Goal: Task Accomplishment & Management: Manage account settings

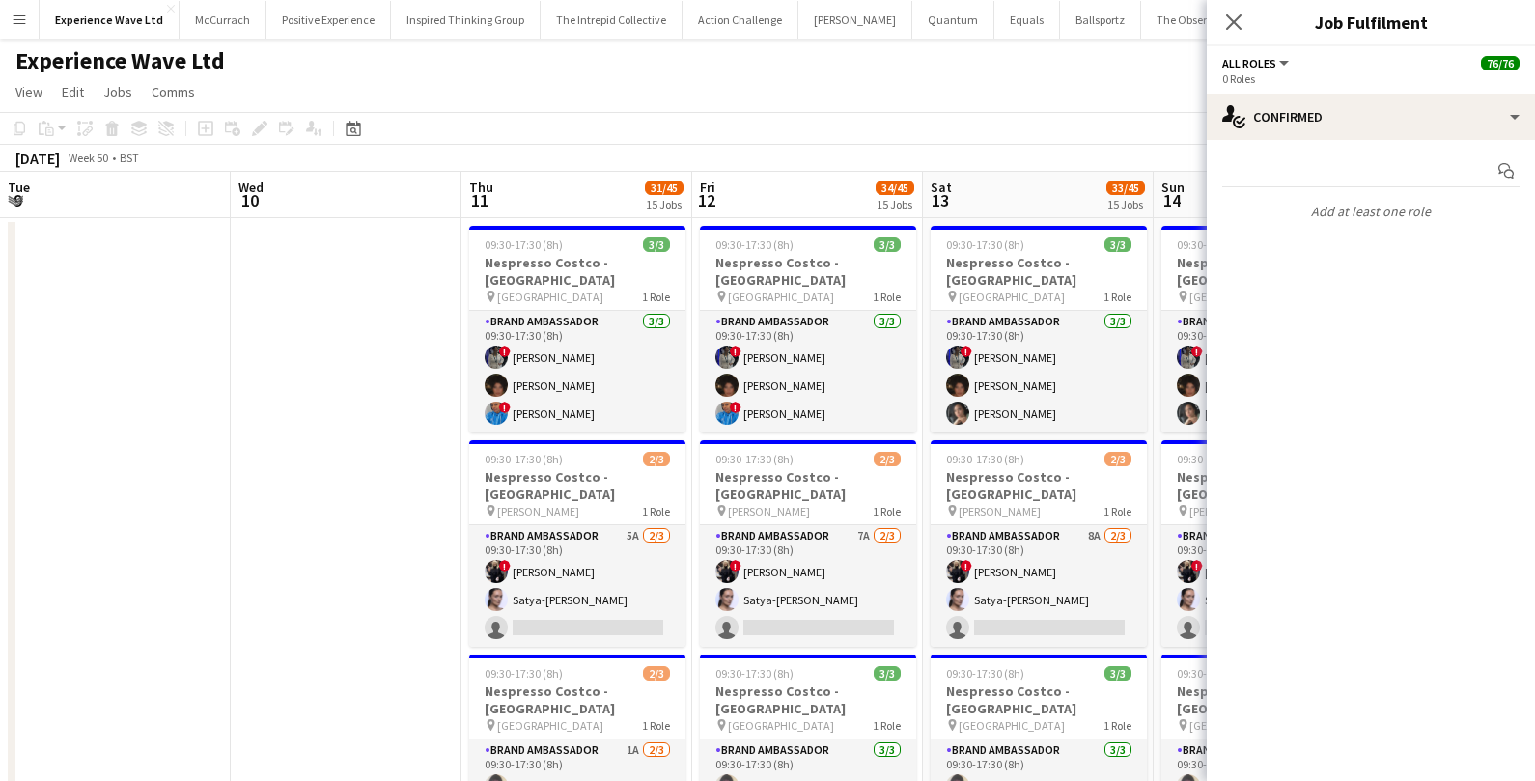
scroll to position [0, 816]
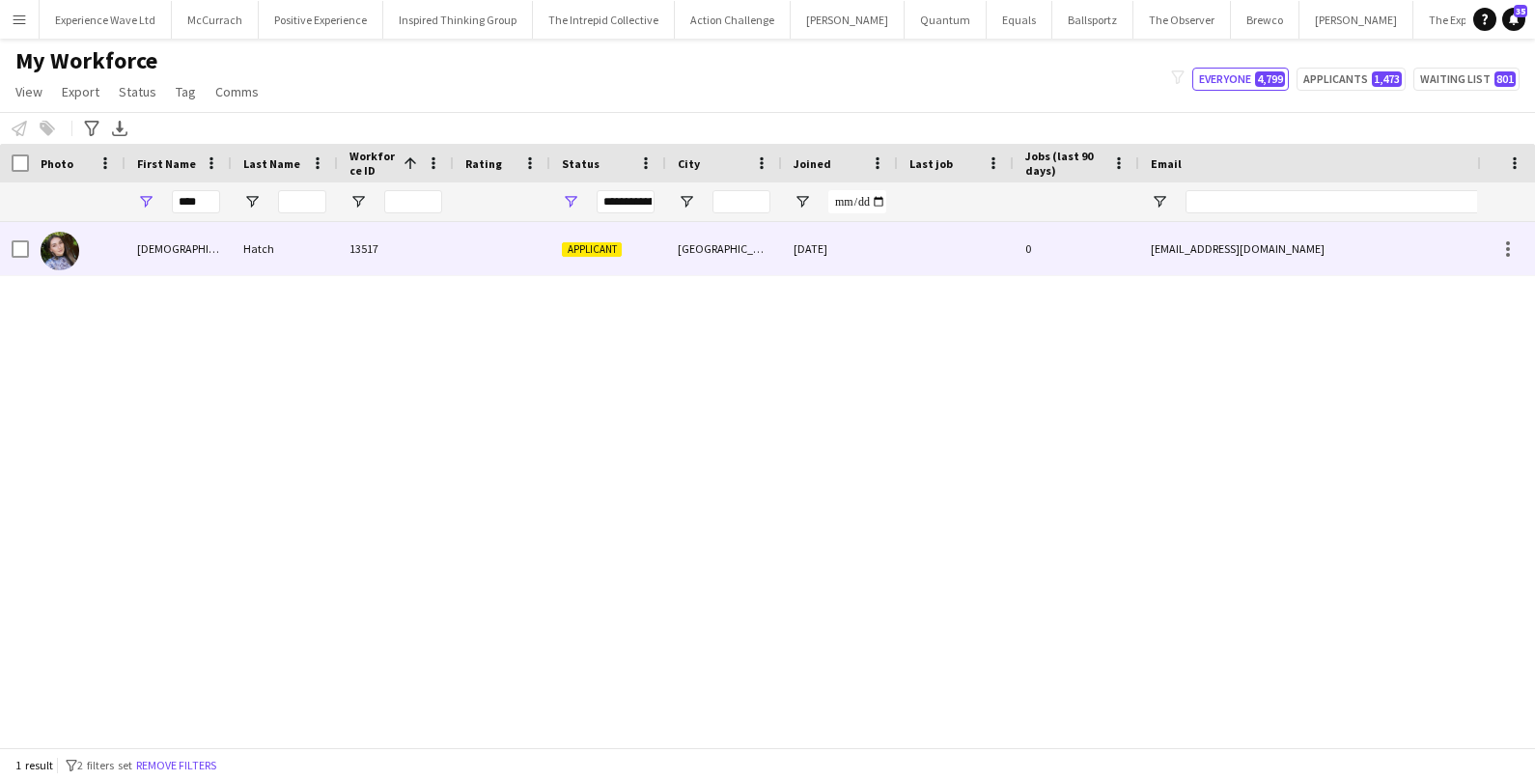
click at [458, 253] on div at bounding box center [502, 248] width 97 height 53
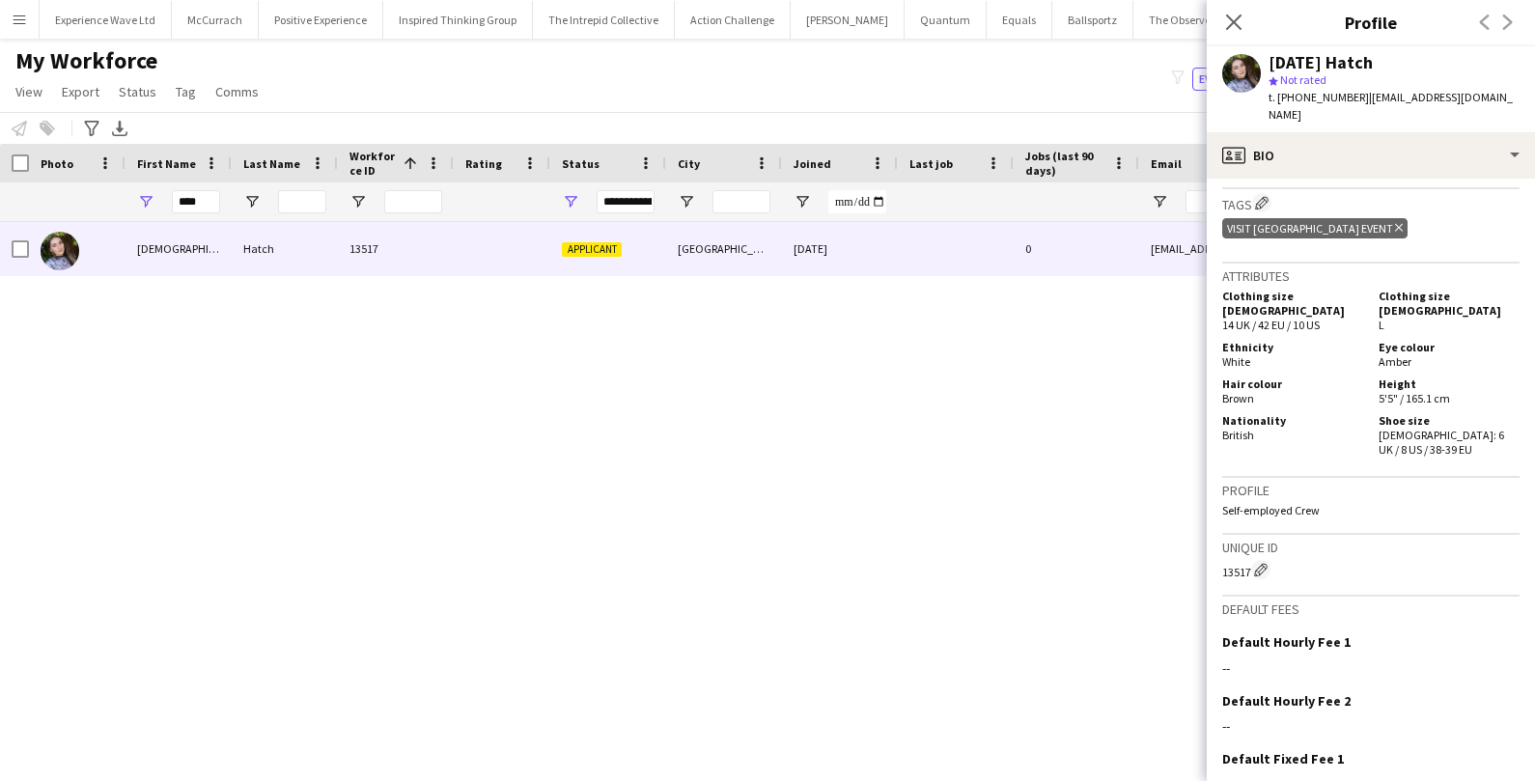
scroll to position [978, 0]
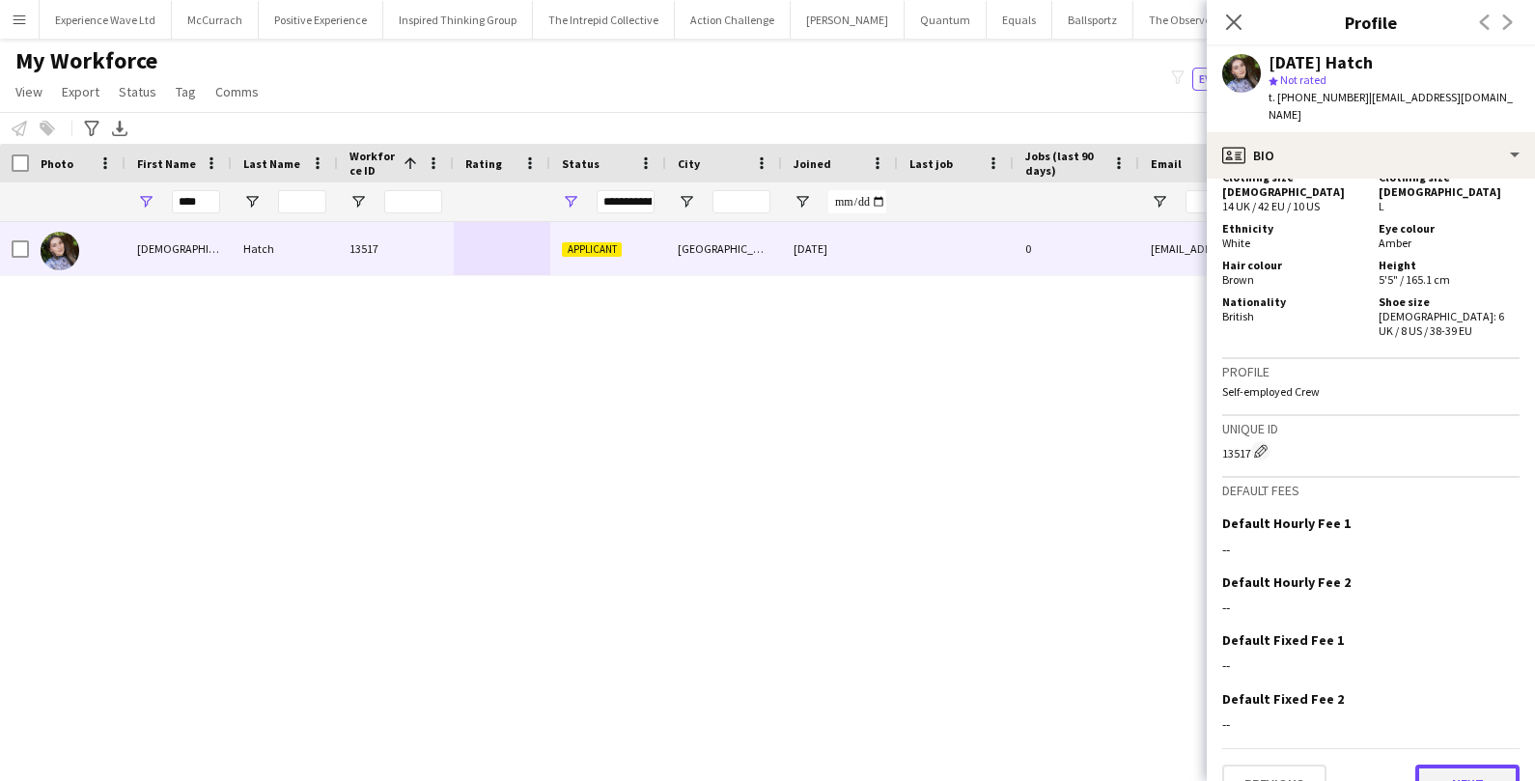
click at [1484, 764] on button "Next" at bounding box center [1467, 783] width 104 height 39
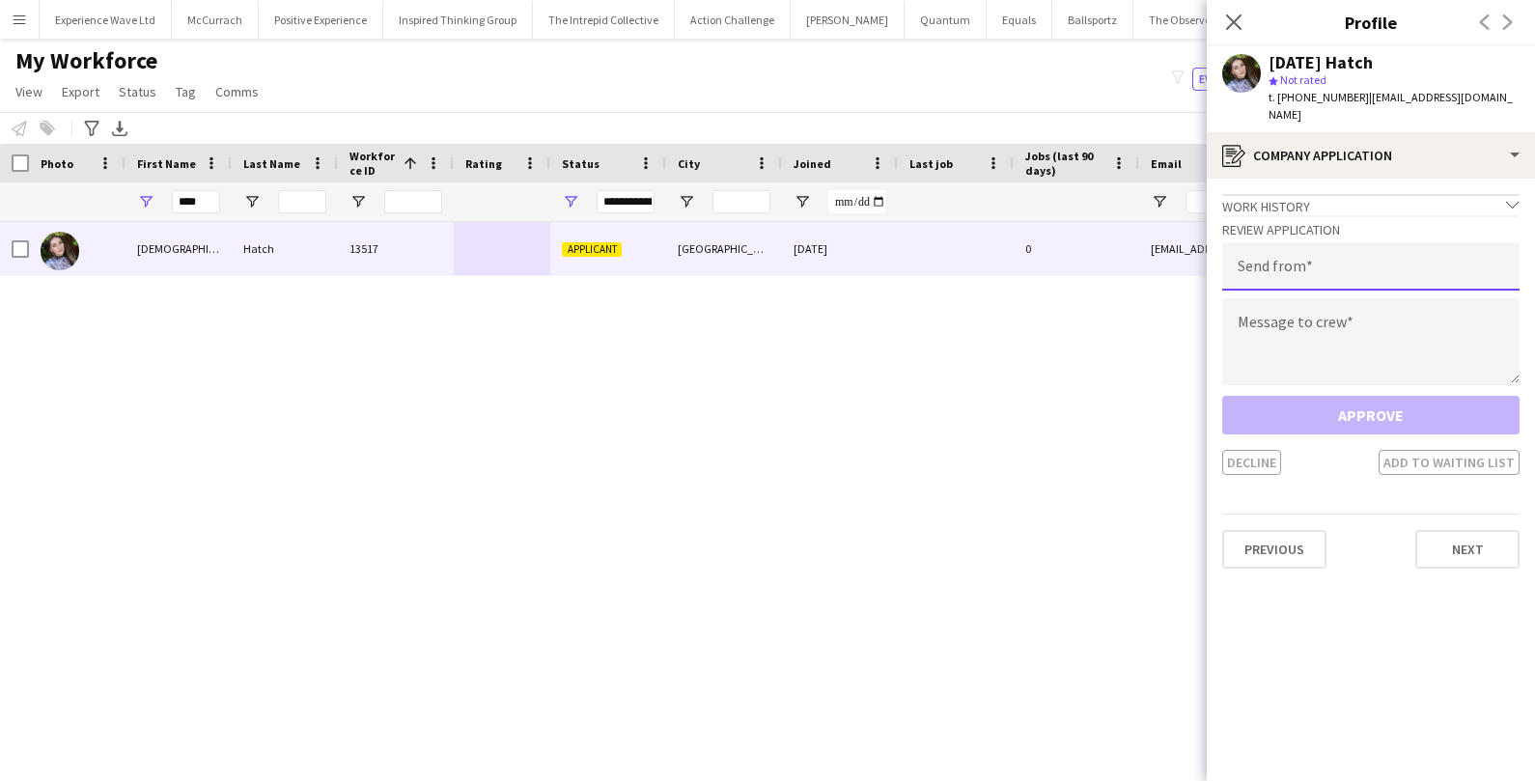
click at [1419, 271] on input "email" at bounding box center [1370, 266] width 297 height 48
type input "**********"
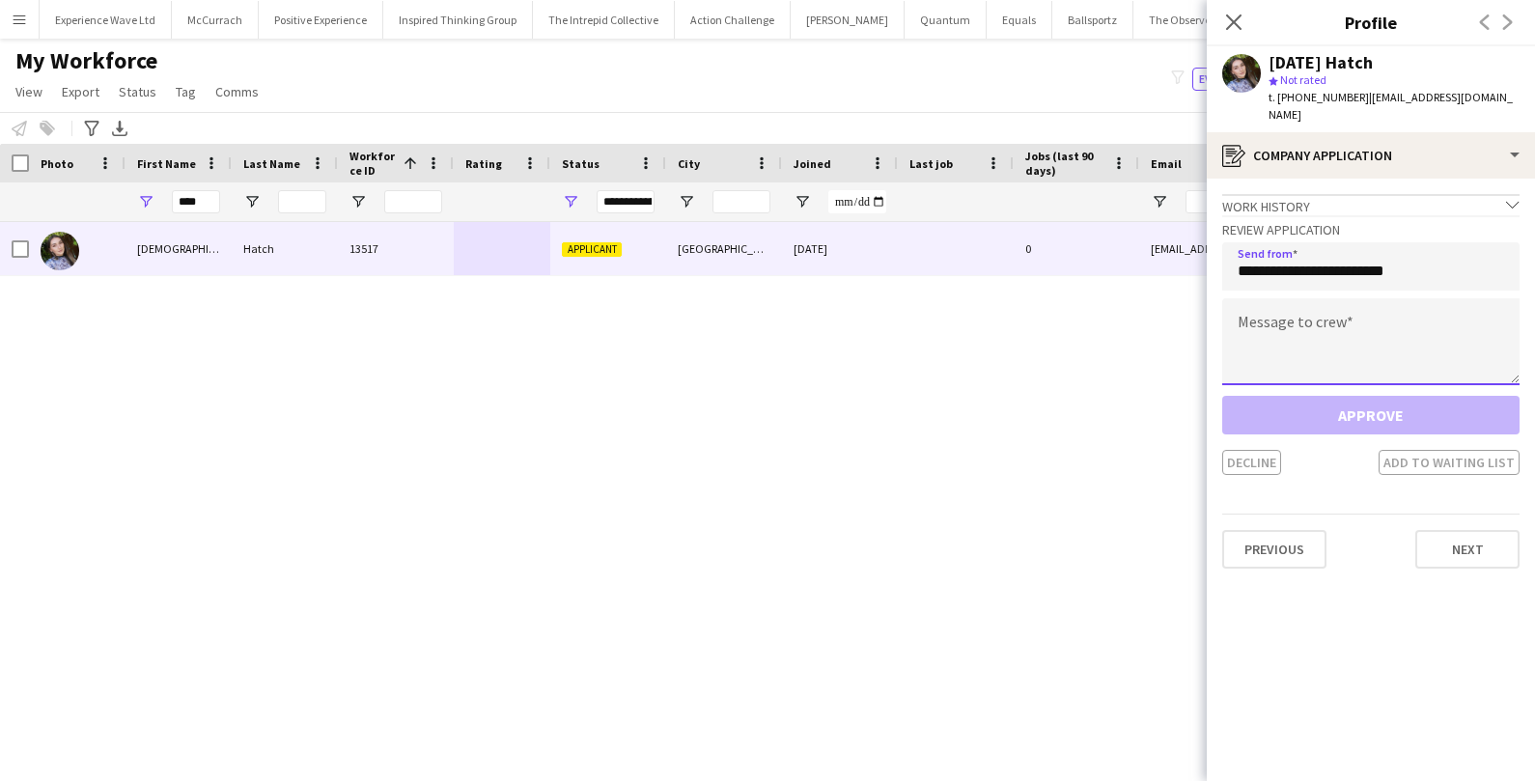
click at [1417, 329] on textarea at bounding box center [1370, 341] width 297 height 87
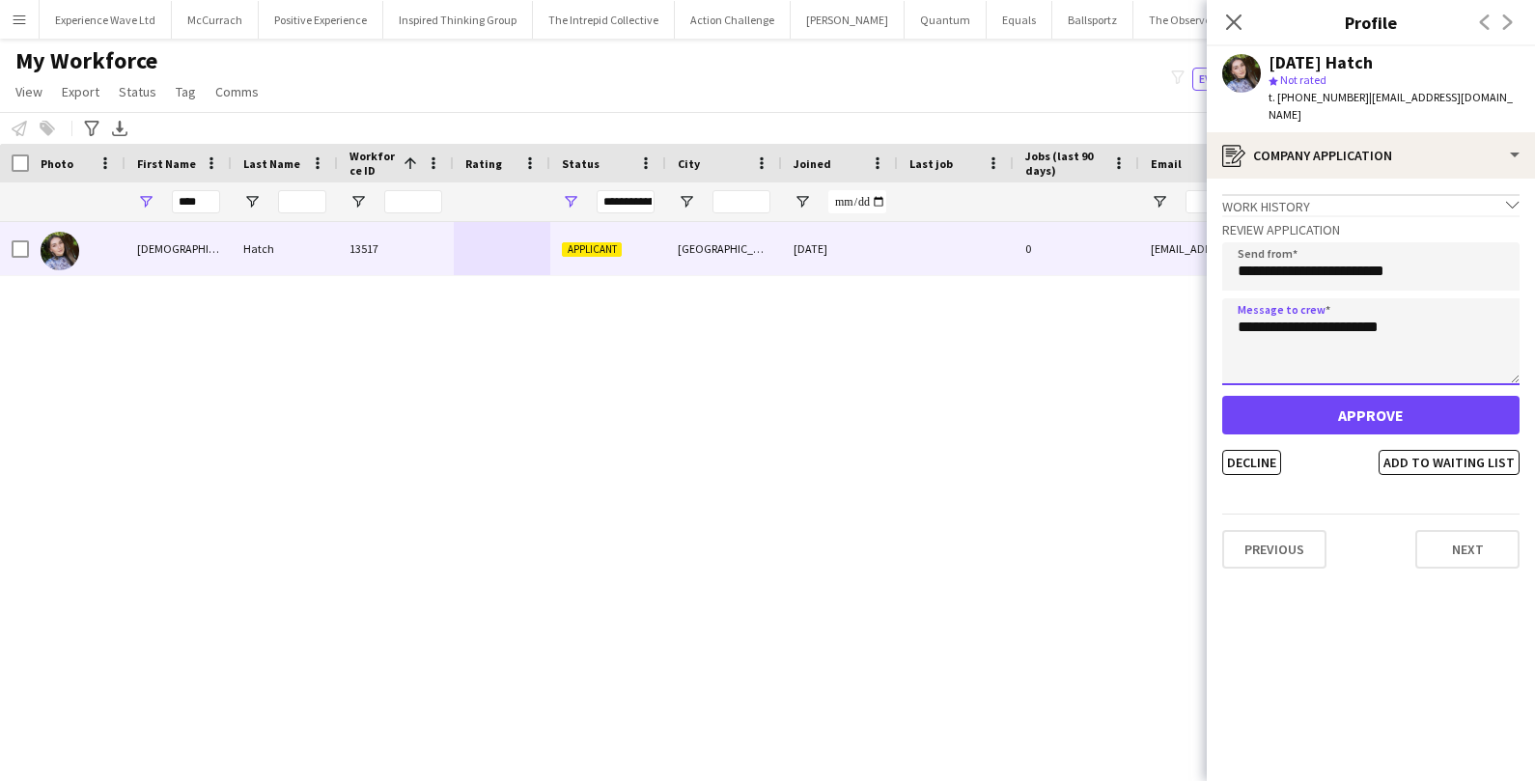
type textarea "**********"
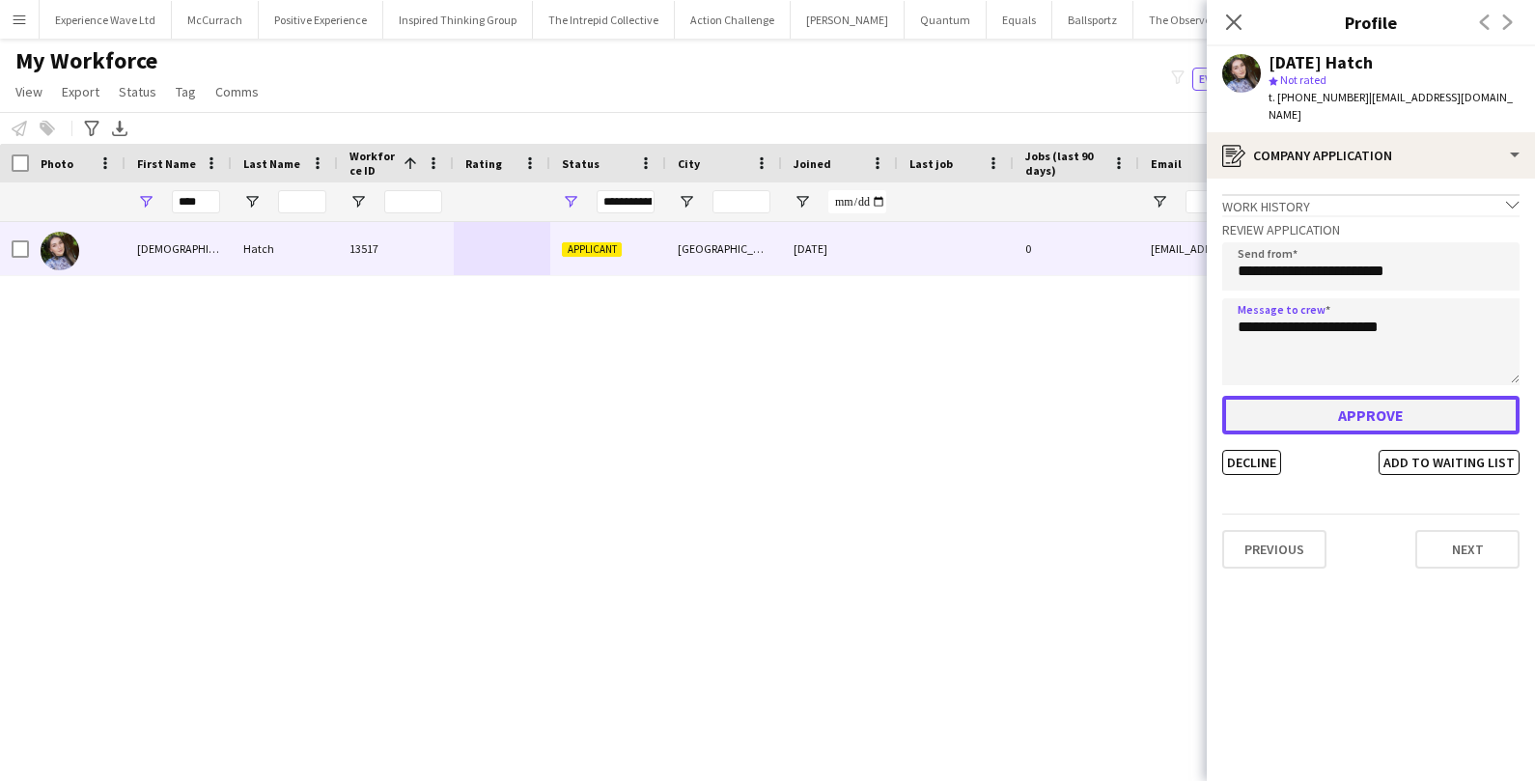
click at [1445, 407] on button "Approve" at bounding box center [1370, 415] width 297 height 39
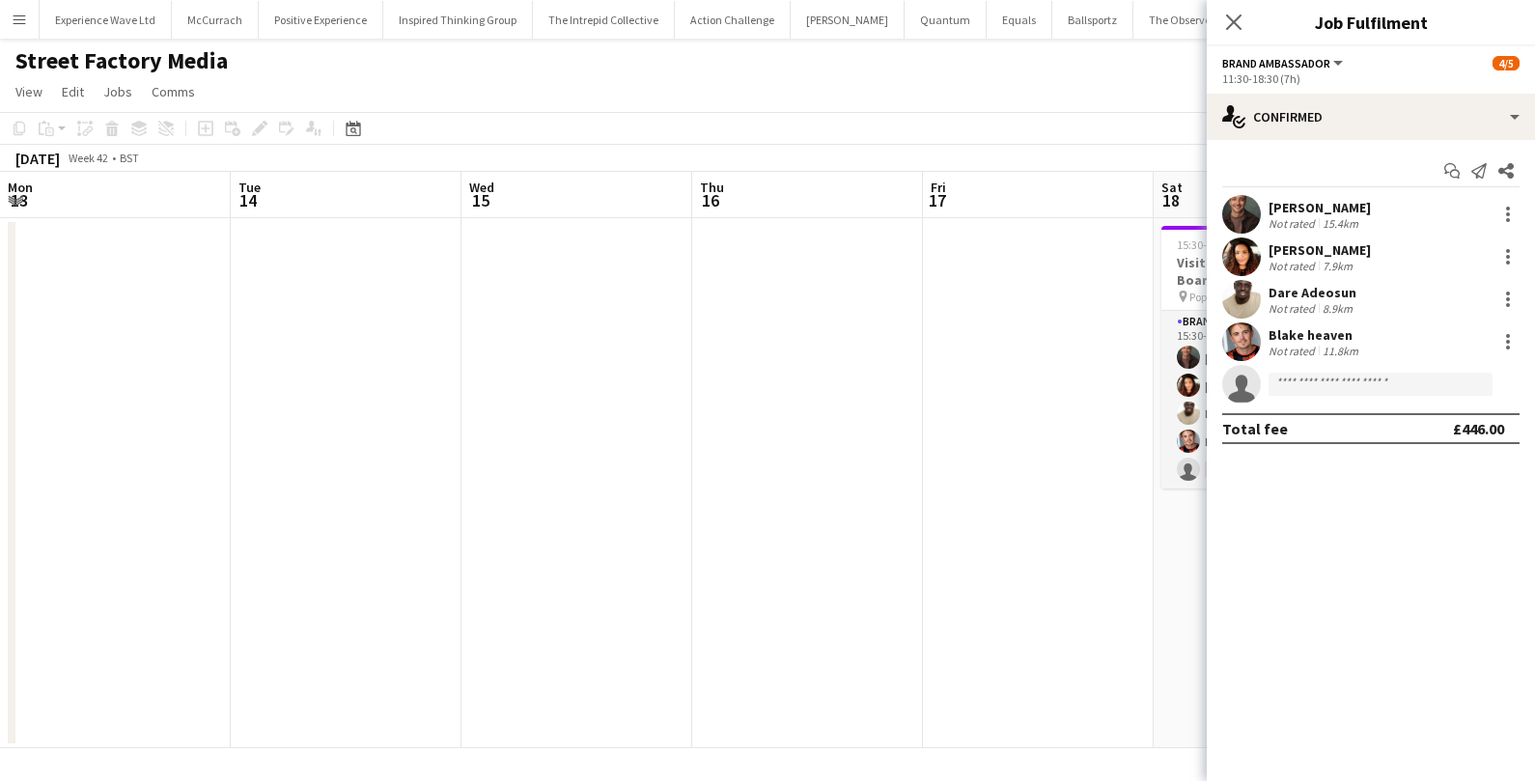
scroll to position [0, 663]
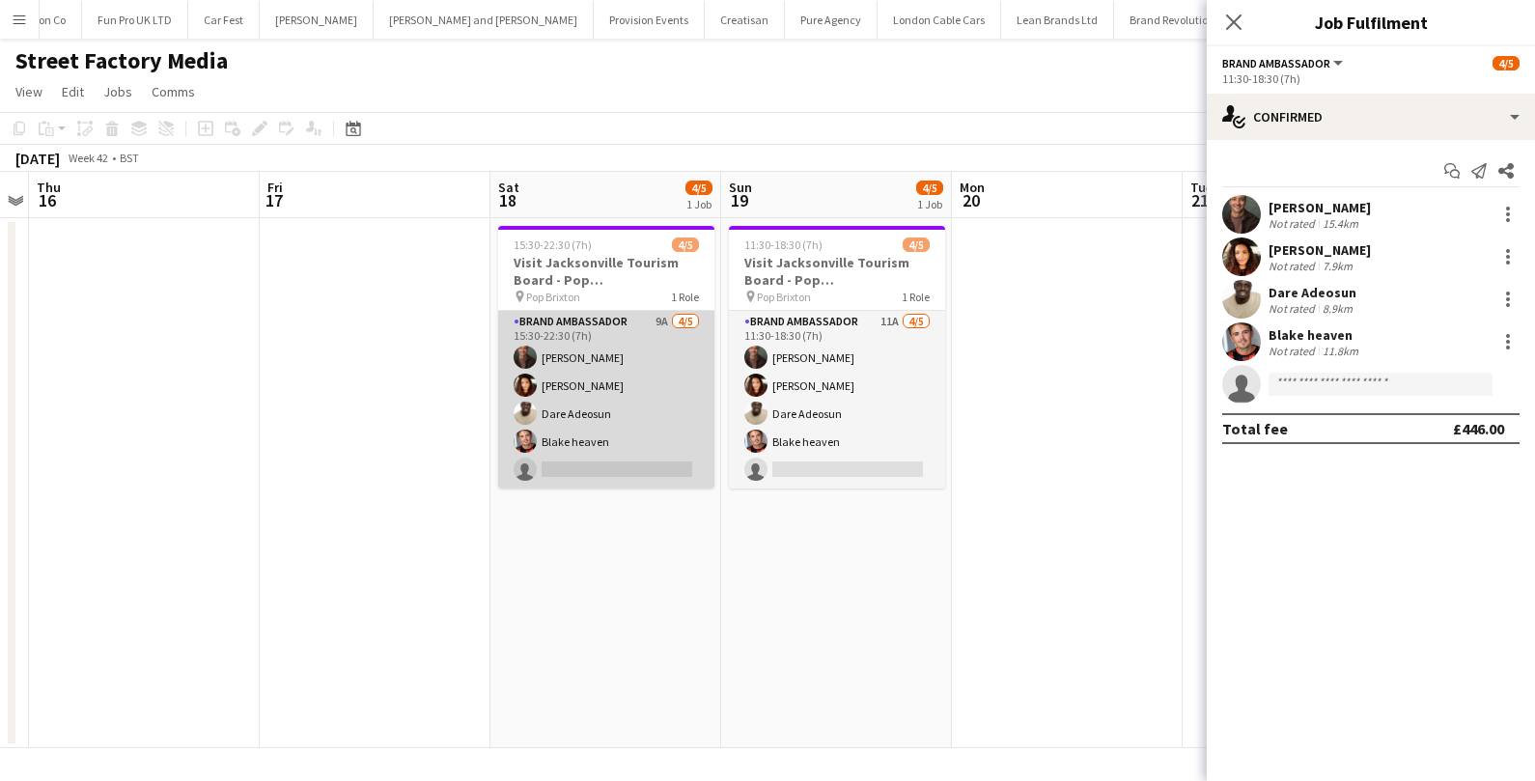
click at [623, 455] on app-card-role "Brand Ambassador 9A 4/5 15:30-22:30 (7h) Colin Marshall Medina Charpentier Dare…" at bounding box center [606, 400] width 216 height 178
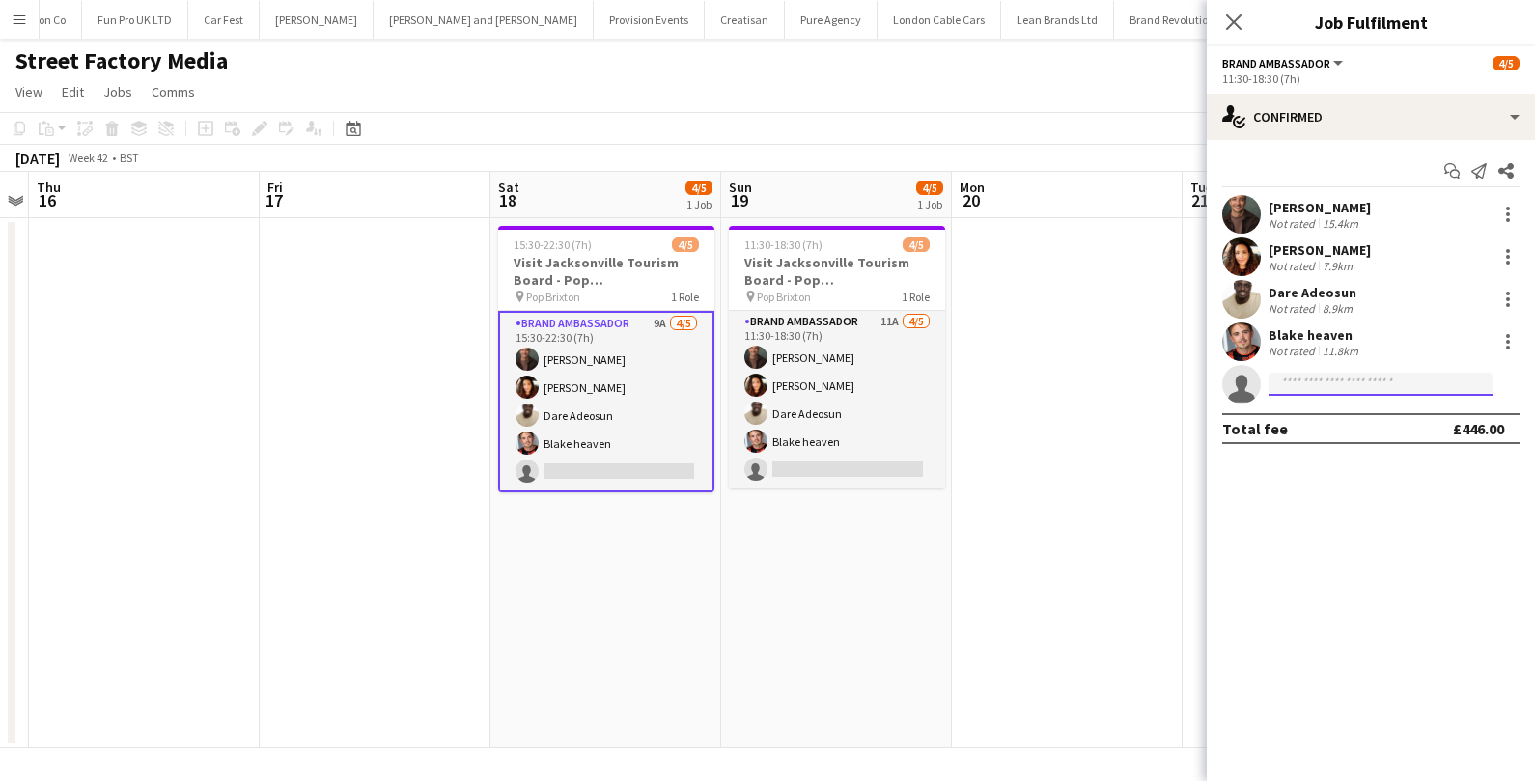
click at [1286, 381] on input at bounding box center [1380, 384] width 224 height 23
type input "**"
type input "*"
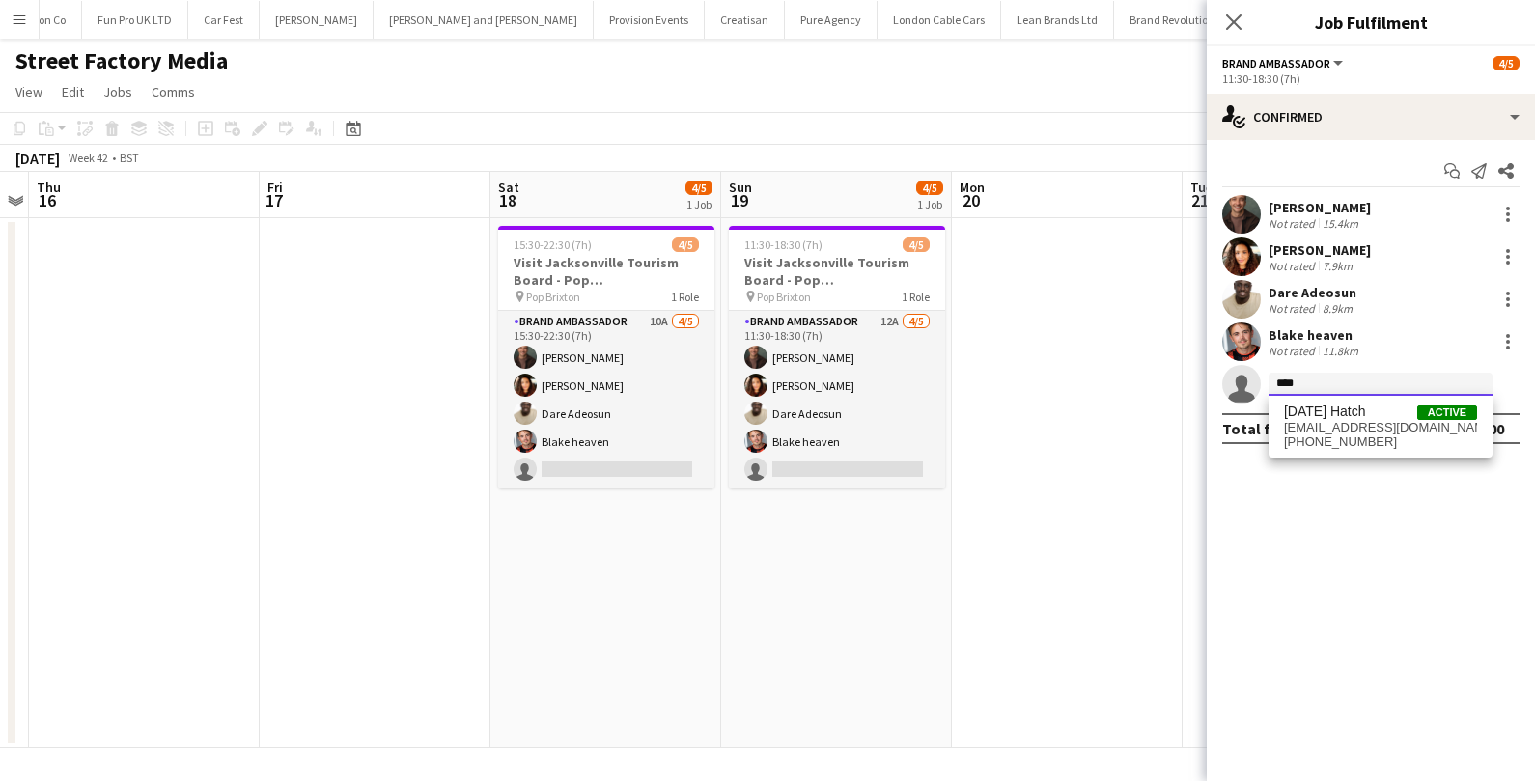
type input "****"
click at [1295, 442] on span "[PHONE_NUMBER]" at bounding box center [1380, 441] width 193 height 15
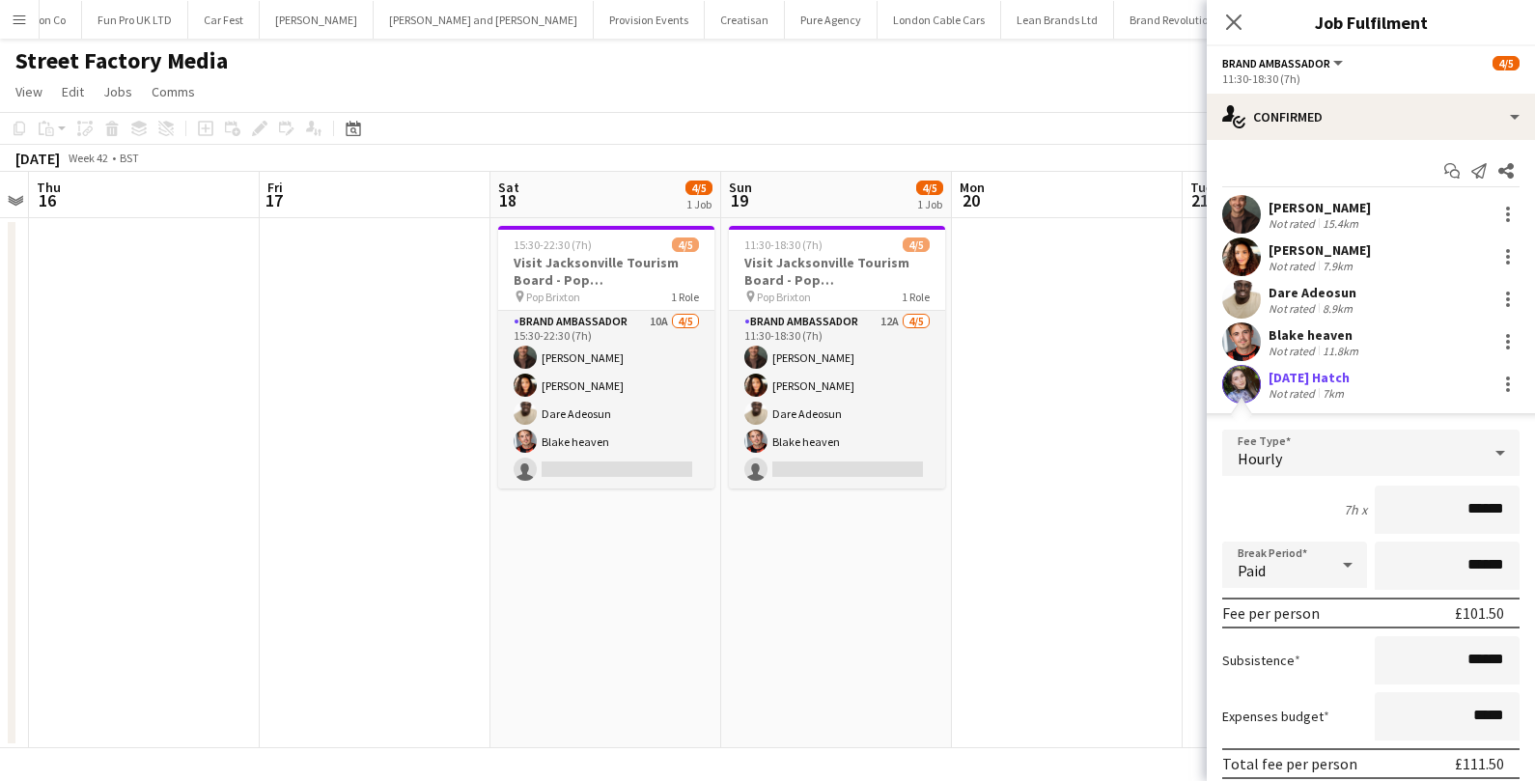
scroll to position [113, 0]
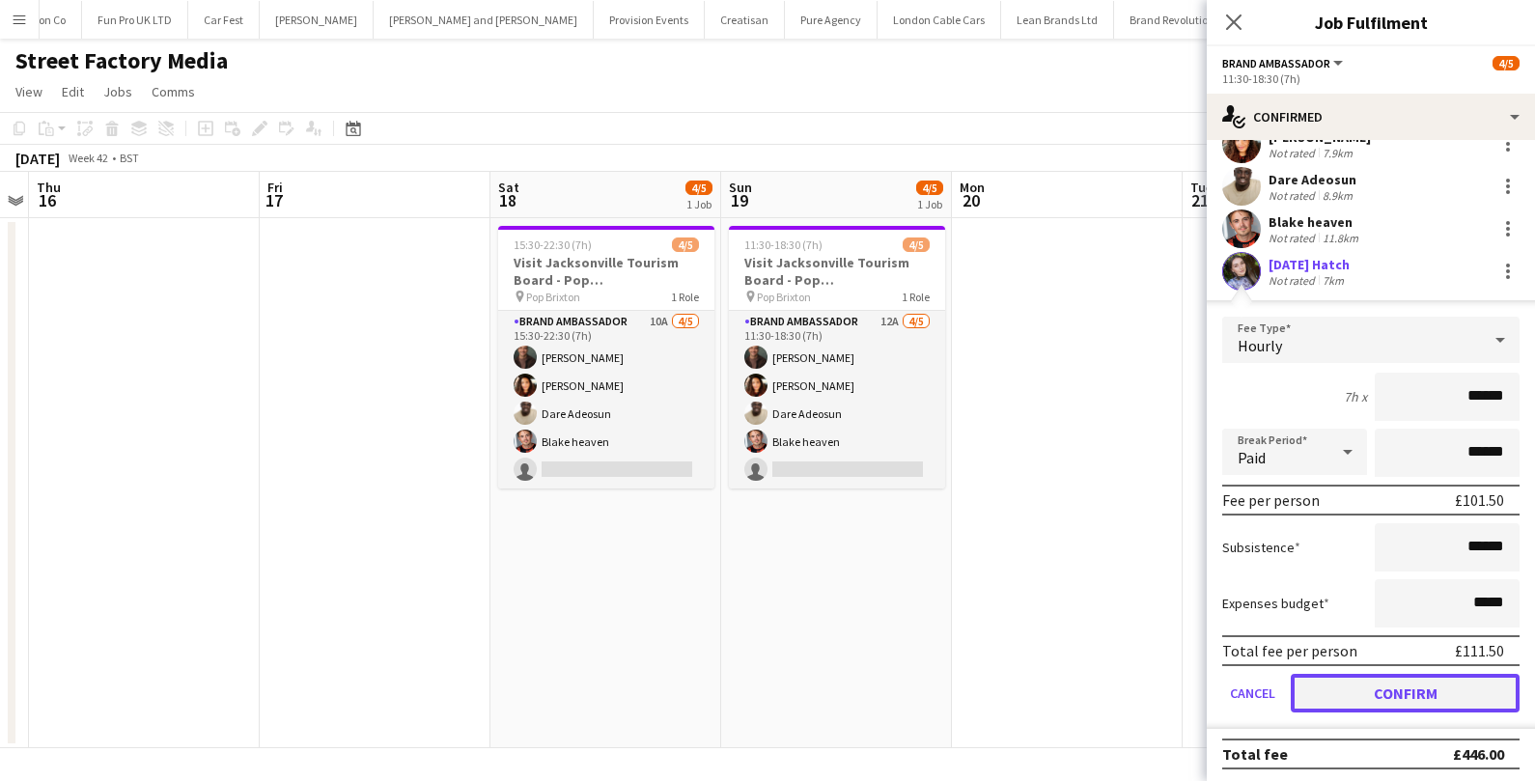
click at [1381, 703] on button "Confirm" at bounding box center [1404, 693] width 229 height 39
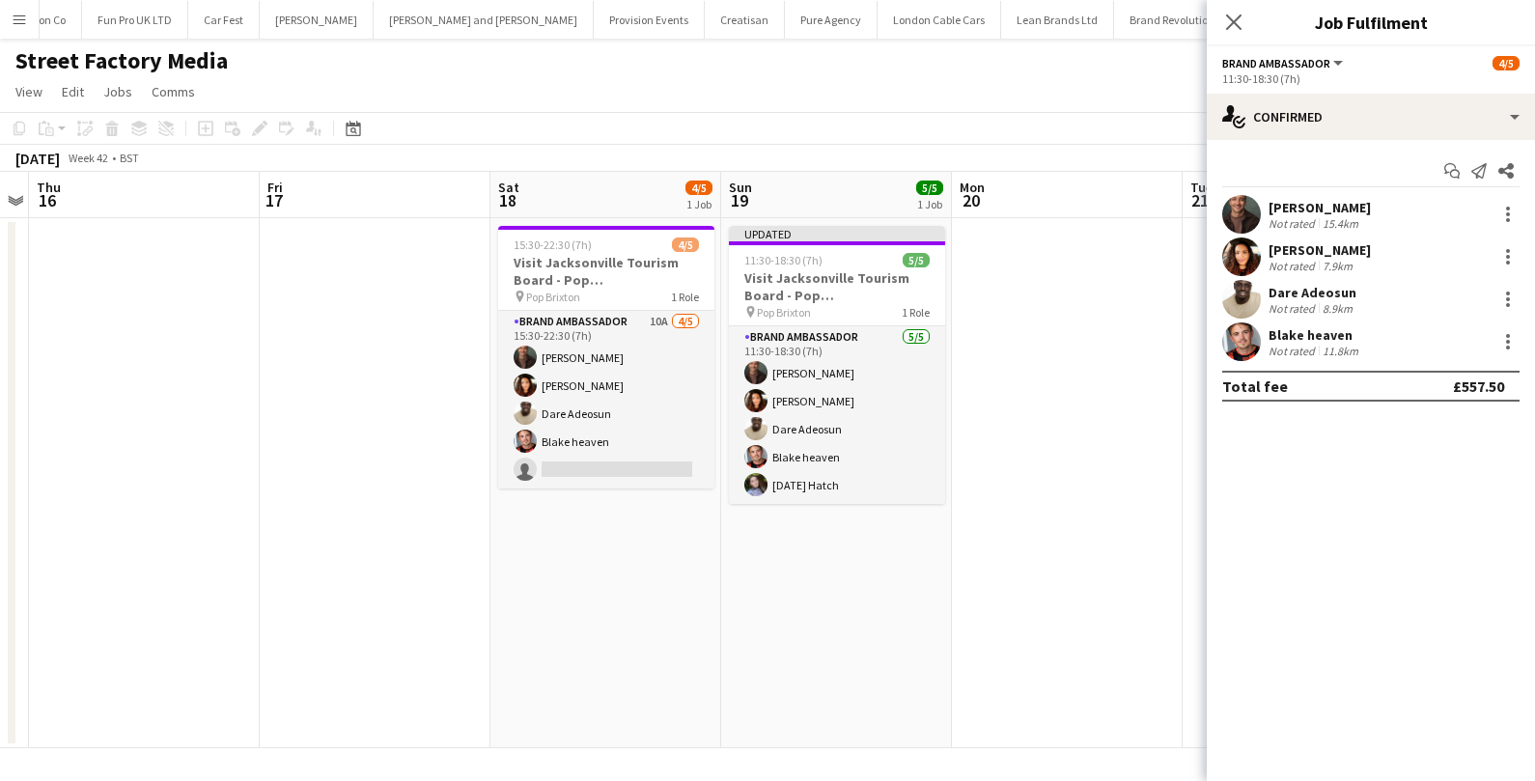
scroll to position [0, 0]
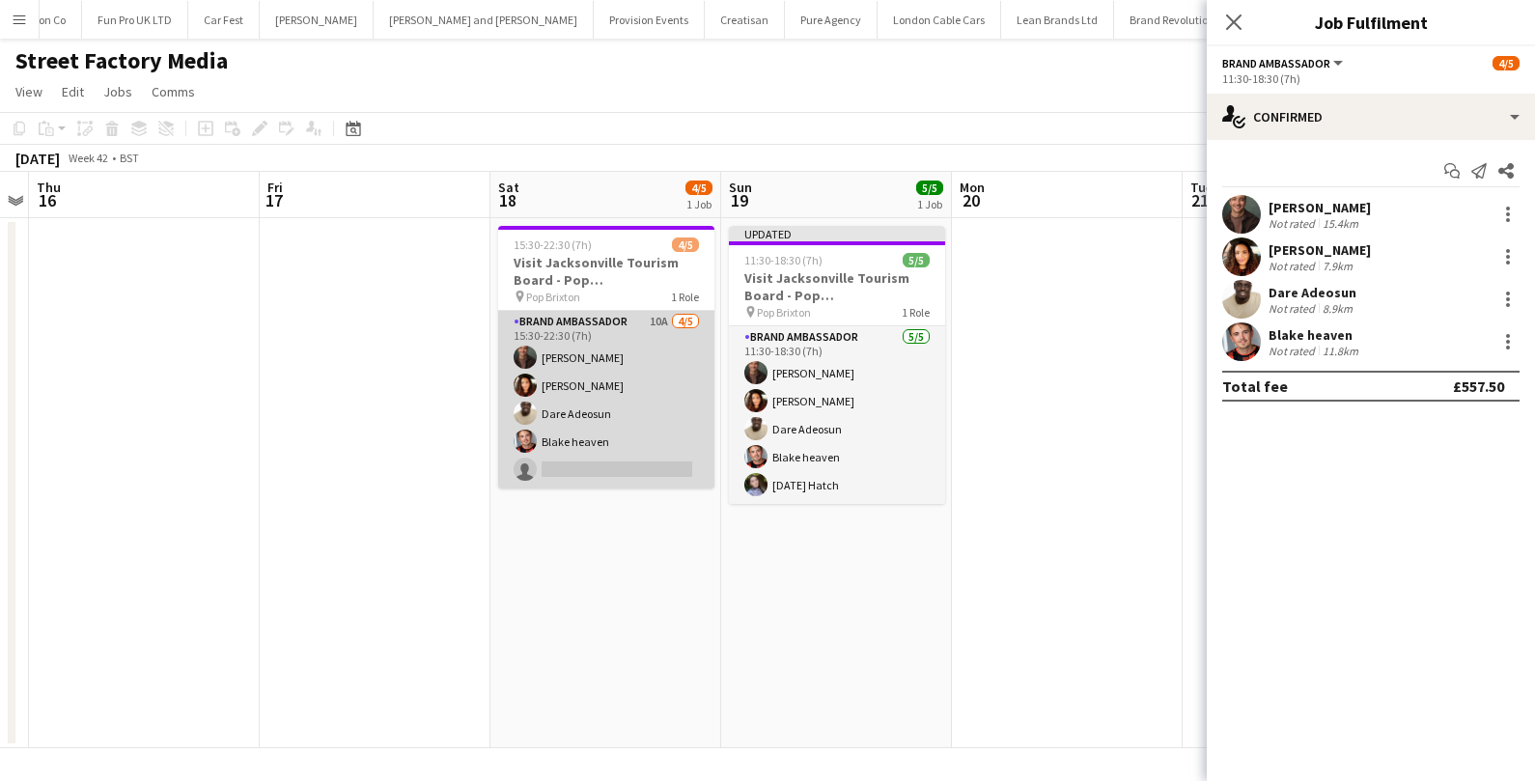
click at [639, 464] on app-card-role "Brand Ambassador 10A 4/5 15:30-22:30 (7h) Colin Marshall Medina Charpentier Dar…" at bounding box center [606, 400] width 216 height 178
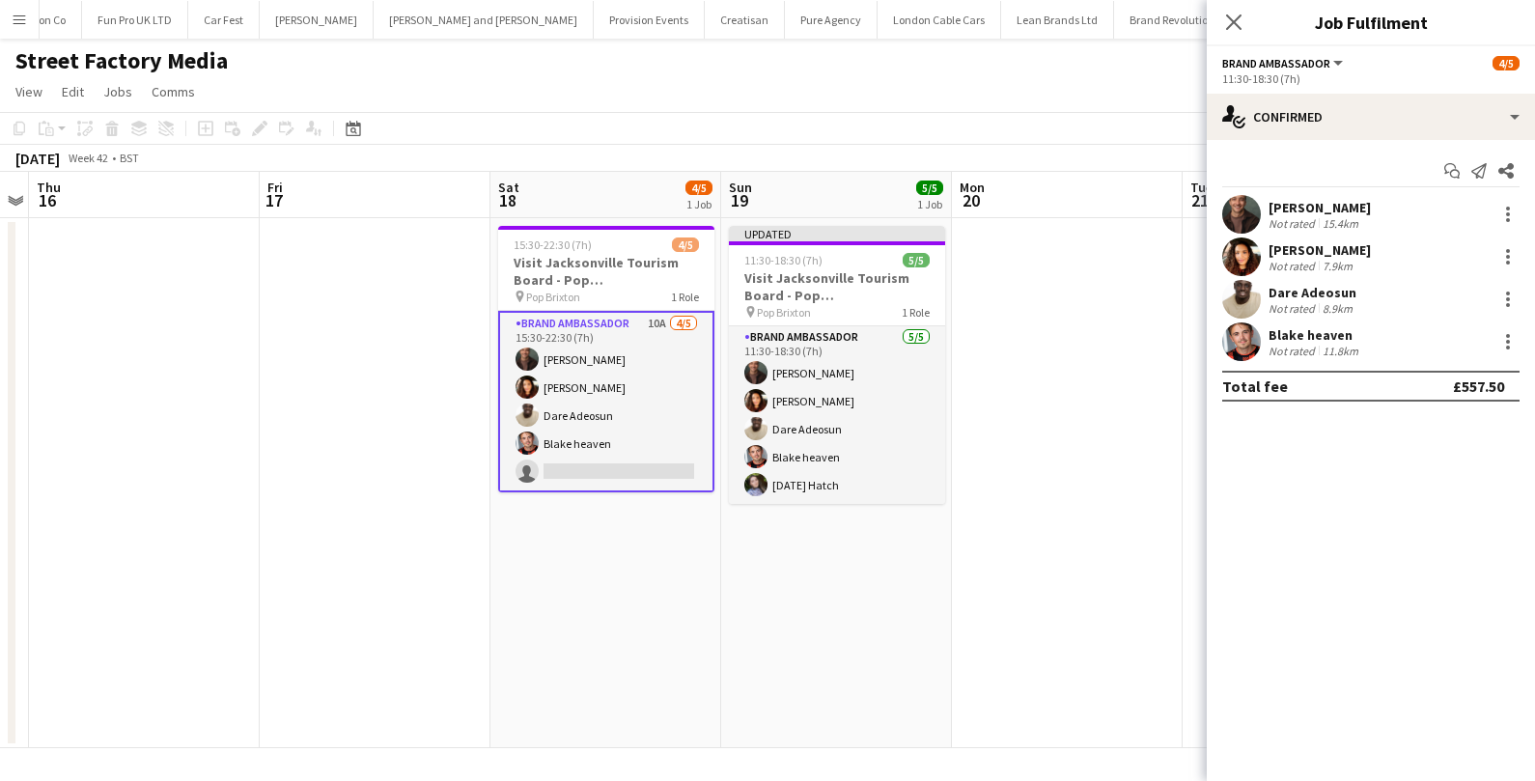
click at [588, 437] on app-card-role "Brand Ambassador 10A 4/5 15:30-22:30 (7h) Colin Marshall Medina Charpentier Dar…" at bounding box center [606, 401] width 216 height 181
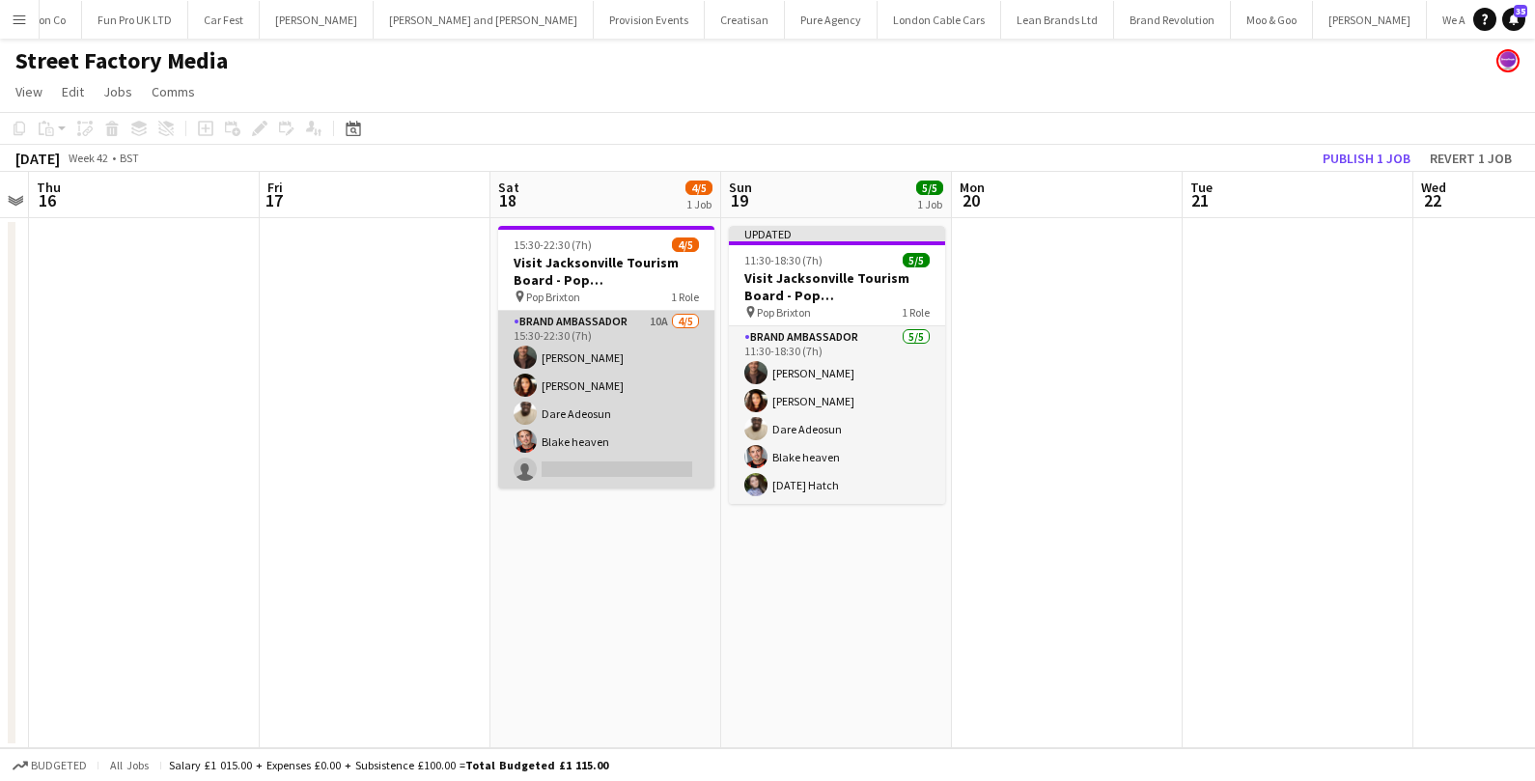
click at [588, 437] on app-card-role "Brand Ambassador 10A 4/5 15:30-22:30 (7h) Colin Marshall Medina Charpentier Dar…" at bounding box center [606, 400] width 216 height 178
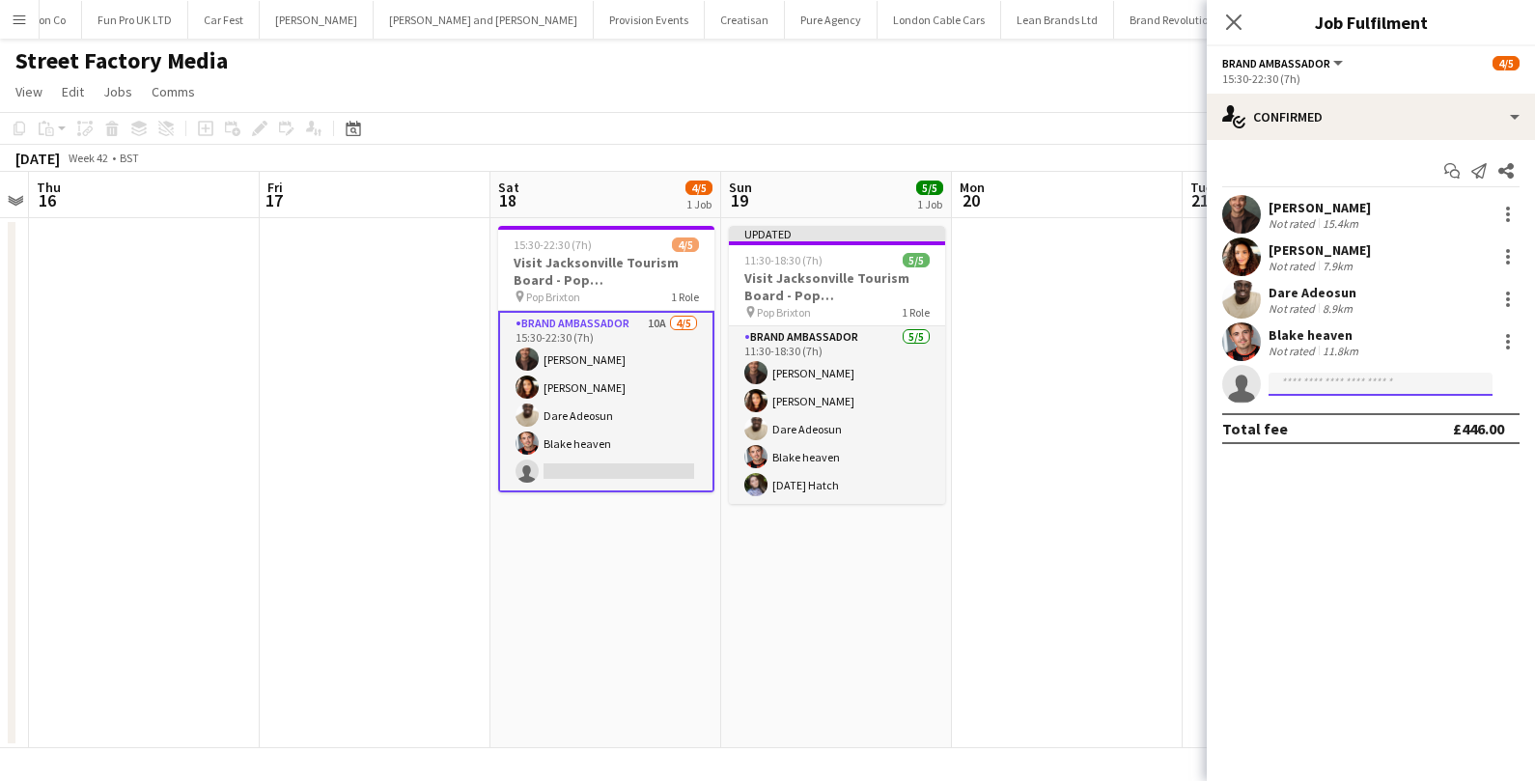
click at [1309, 391] on input at bounding box center [1380, 384] width 224 height 23
type input "****"
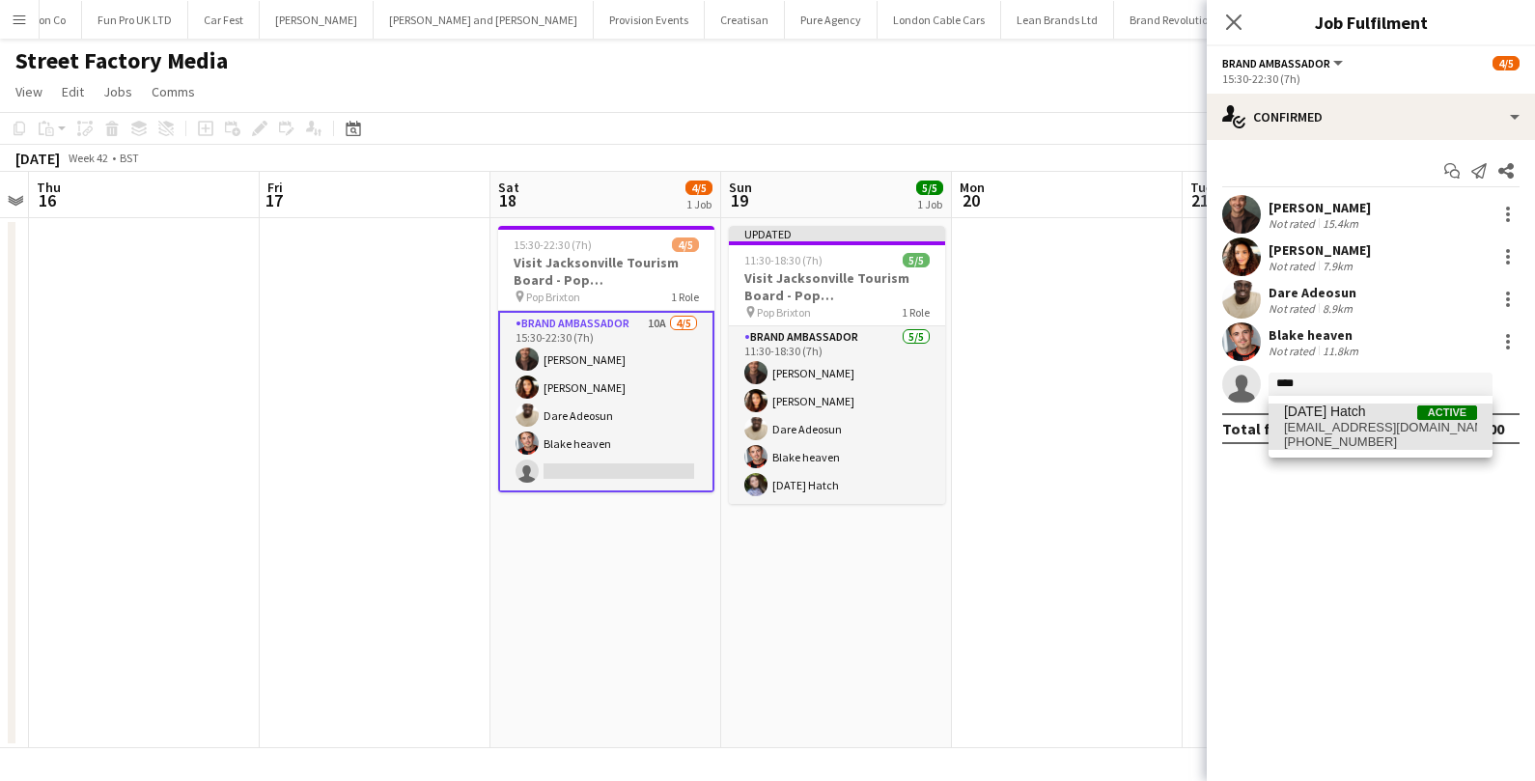
click at [1311, 431] on span "[EMAIL_ADDRESS][DOMAIN_NAME]" at bounding box center [1380, 427] width 193 height 15
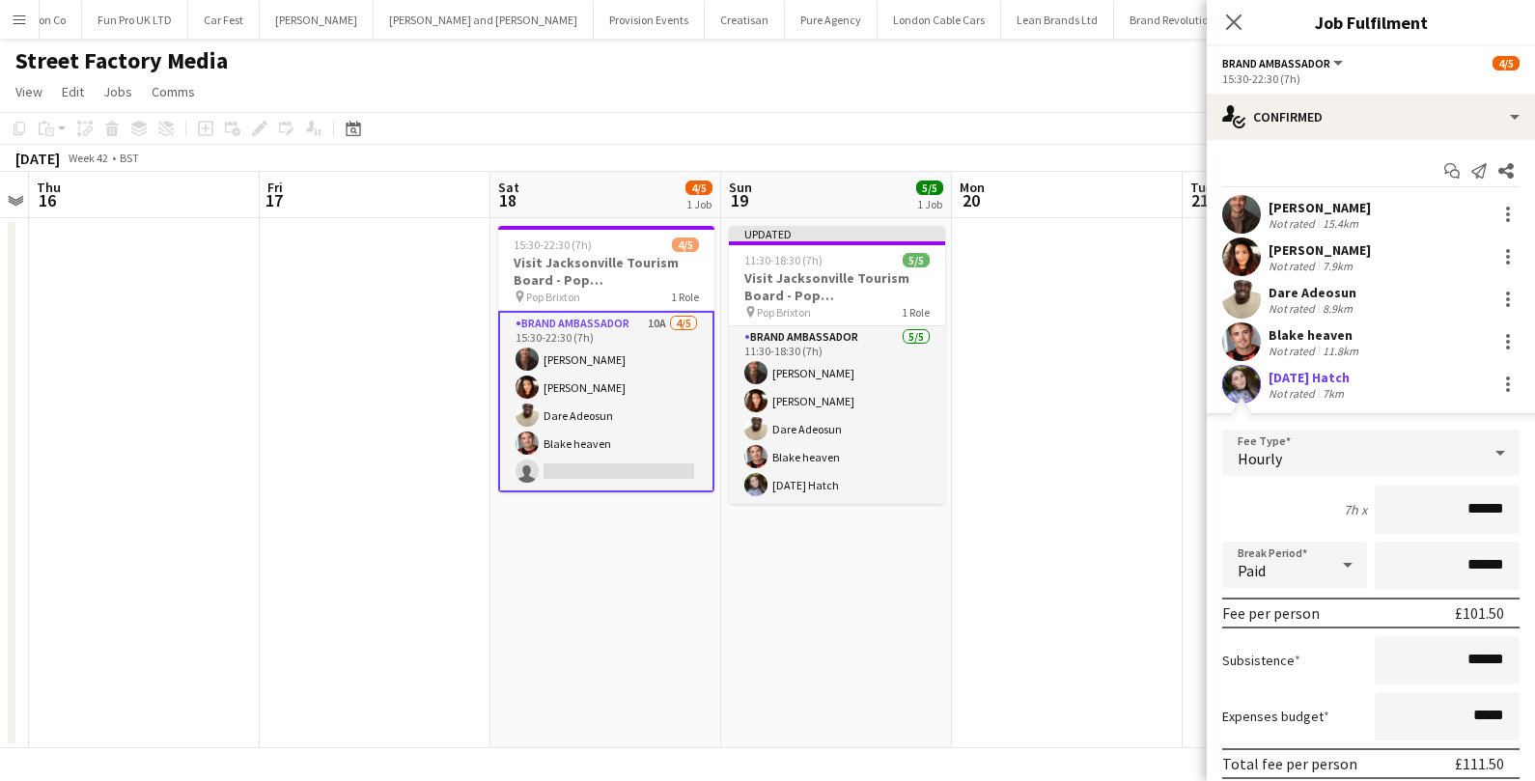
scroll to position [113, 0]
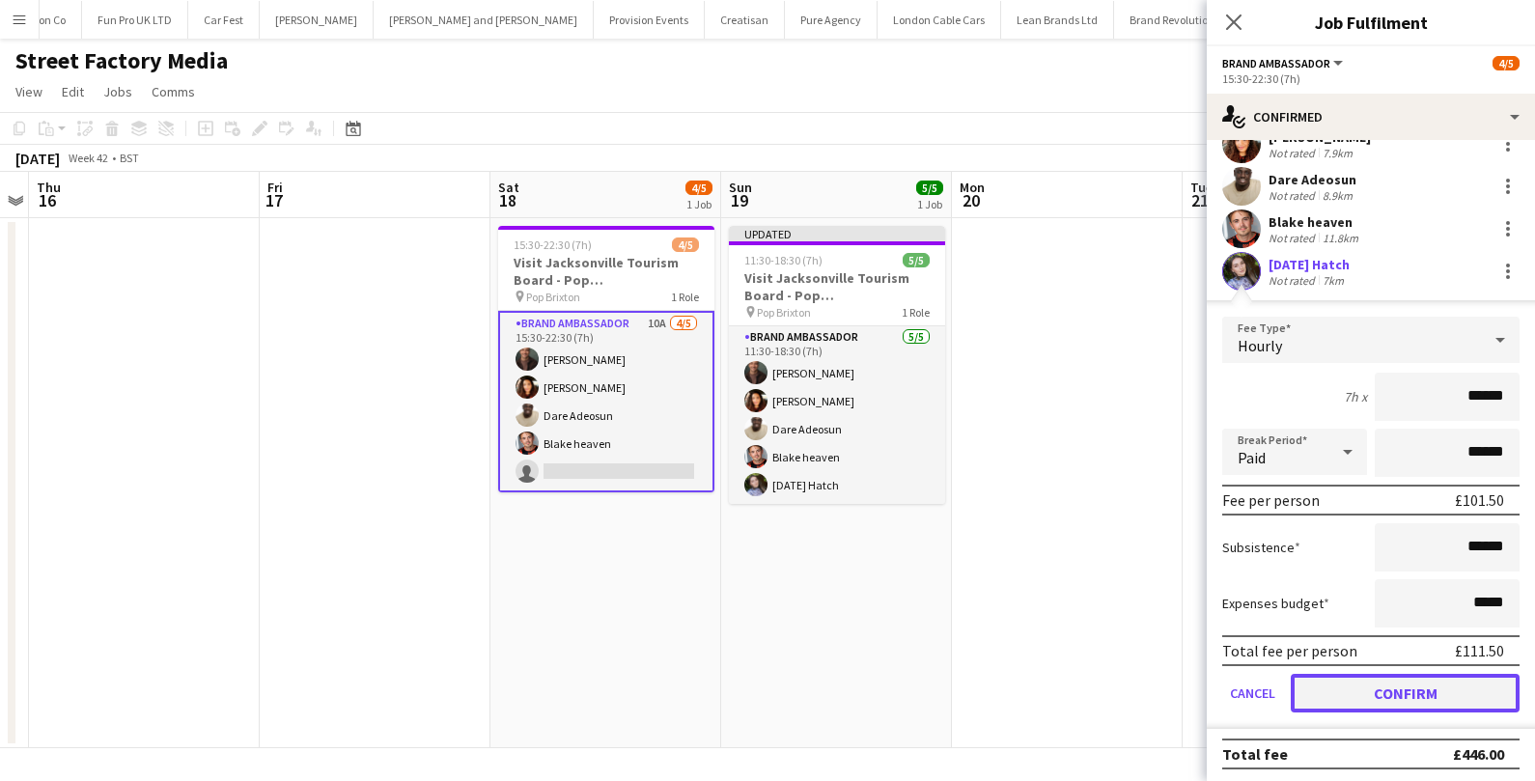
click at [1340, 693] on button "Confirm" at bounding box center [1404, 693] width 229 height 39
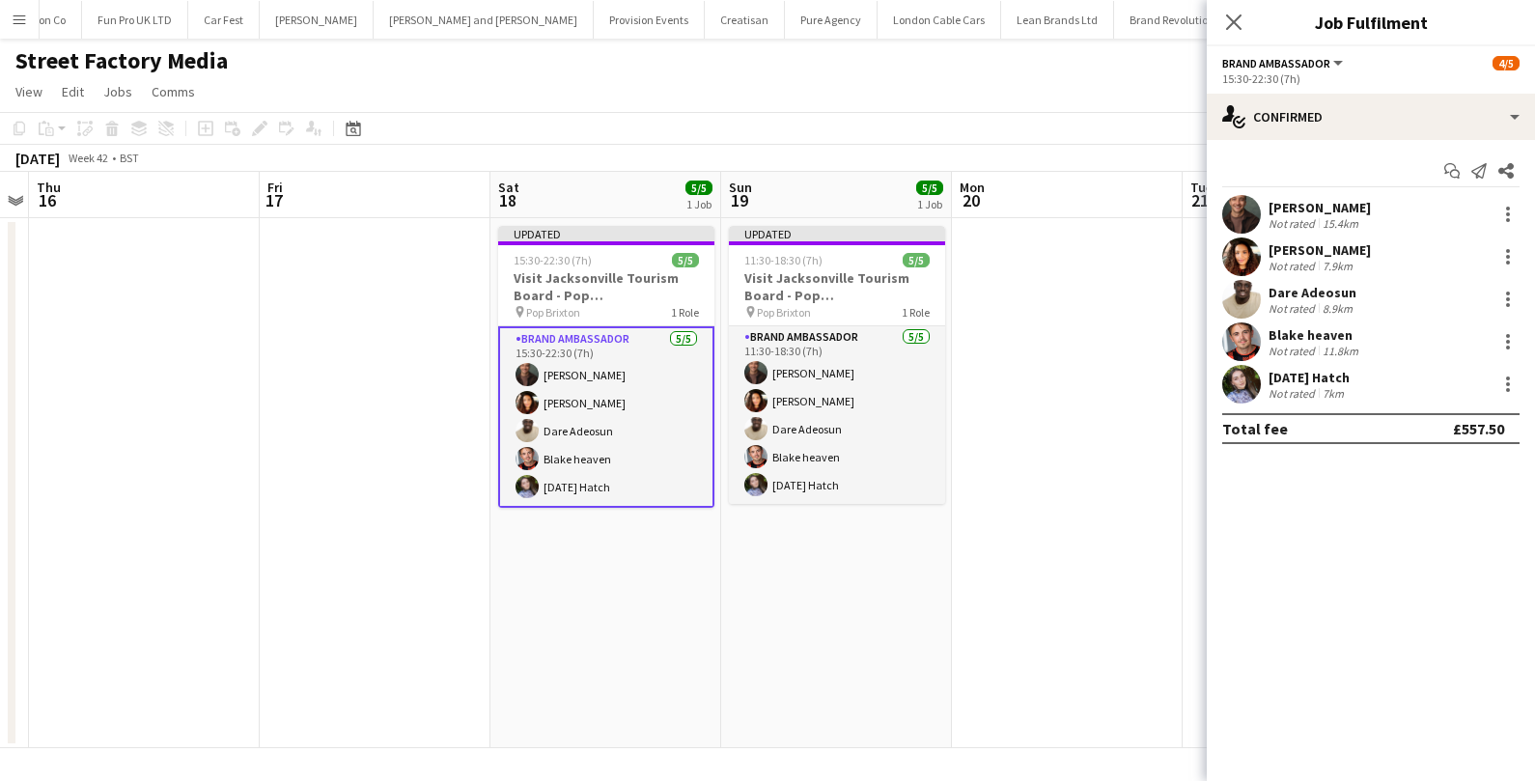
scroll to position [0, 0]
click at [933, 546] on app-date-cell "Updated 11:30-18:30 (7h) 5/5 Visit Jacksonville Tourism Board - Pop Brixton pin…" at bounding box center [836, 483] width 231 height 530
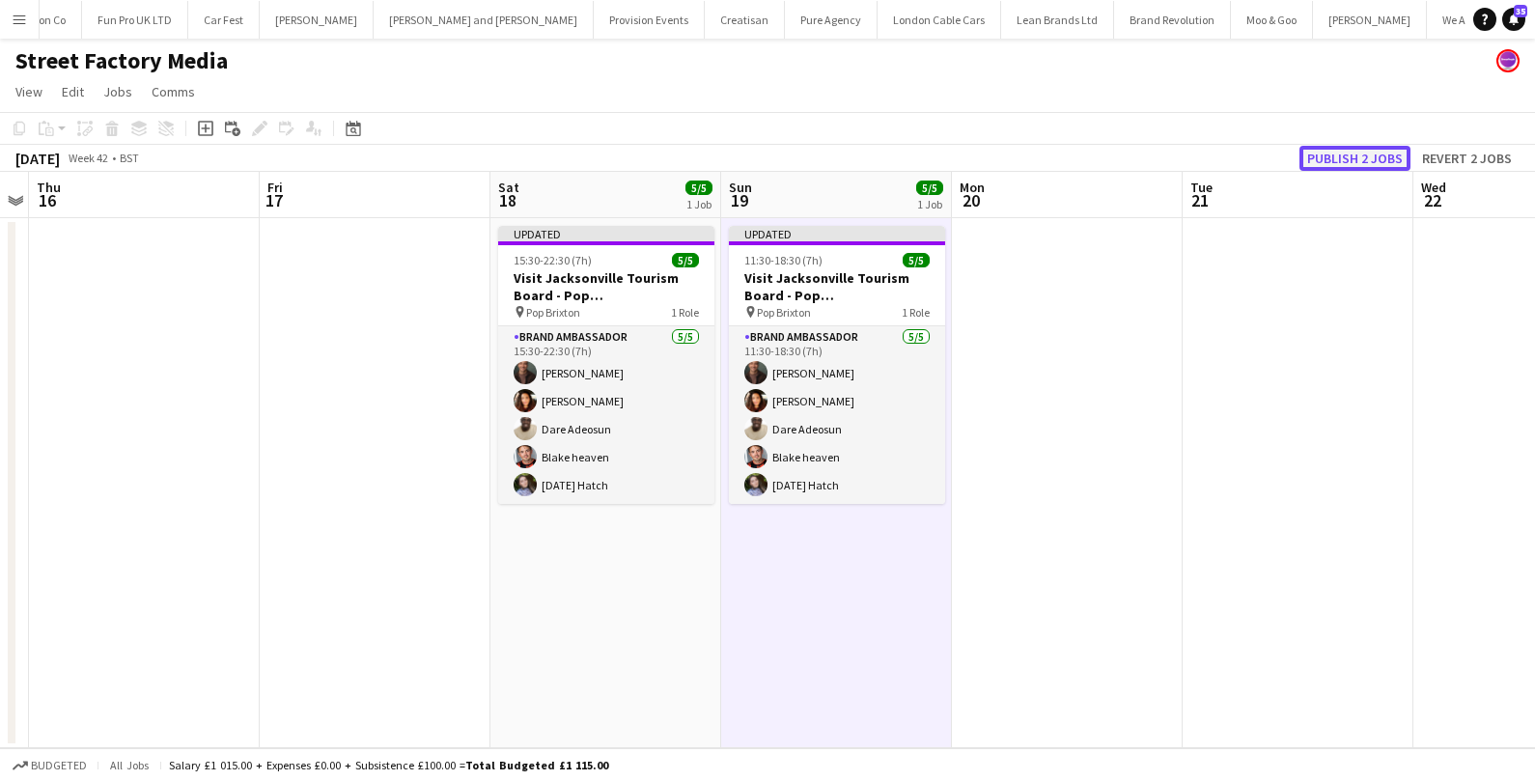
click at [1324, 162] on button "Publish 2 jobs" at bounding box center [1354, 158] width 111 height 25
